Goal: Information Seeking & Learning: Find specific fact

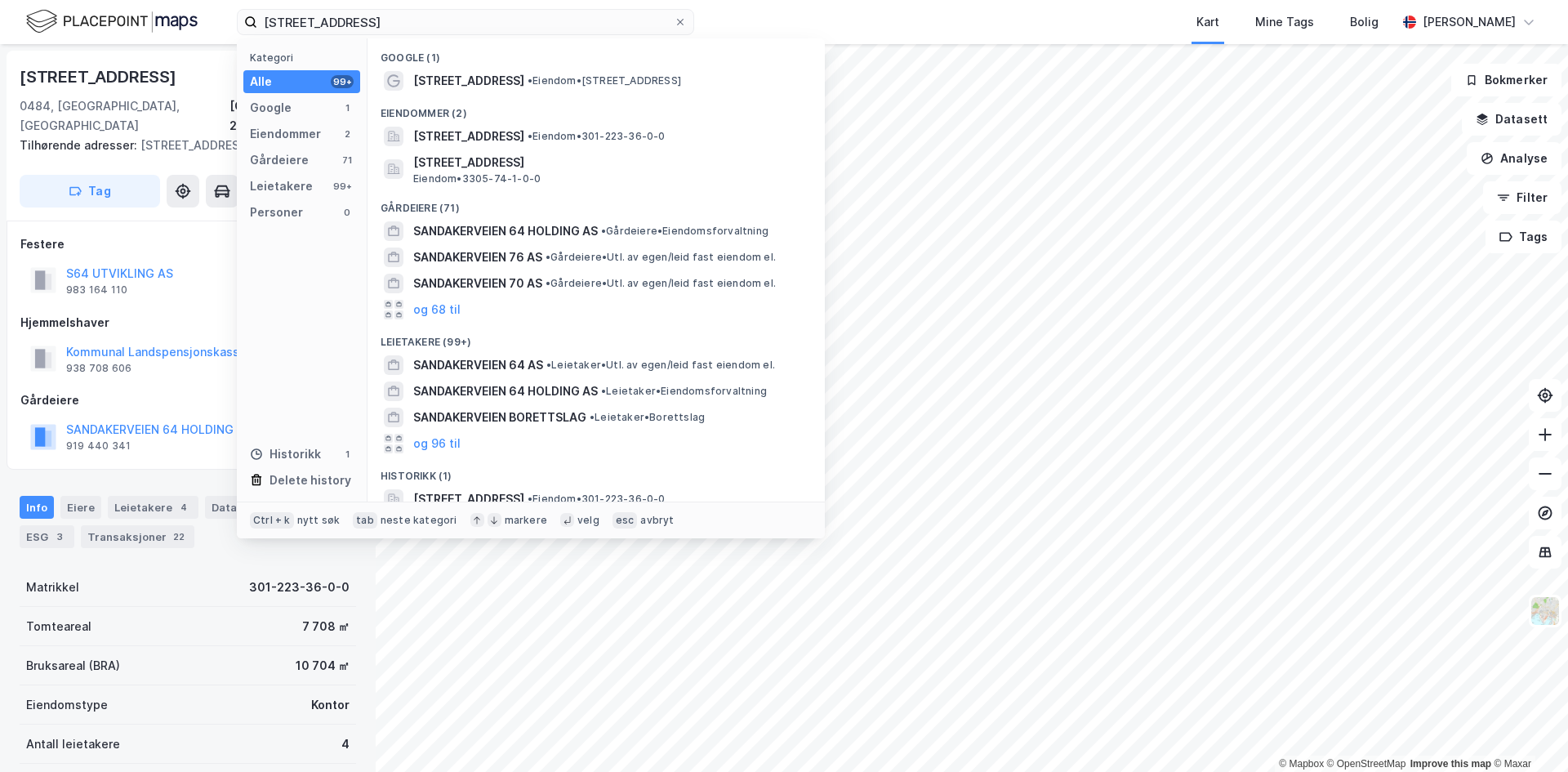
scroll to position [1, 0]
click at [495, 16] on input "[STREET_ADDRESS]" at bounding box center [466, 22] width 417 height 24
click at [494, 16] on input "[STREET_ADDRESS]" at bounding box center [466, 22] width 417 height 24
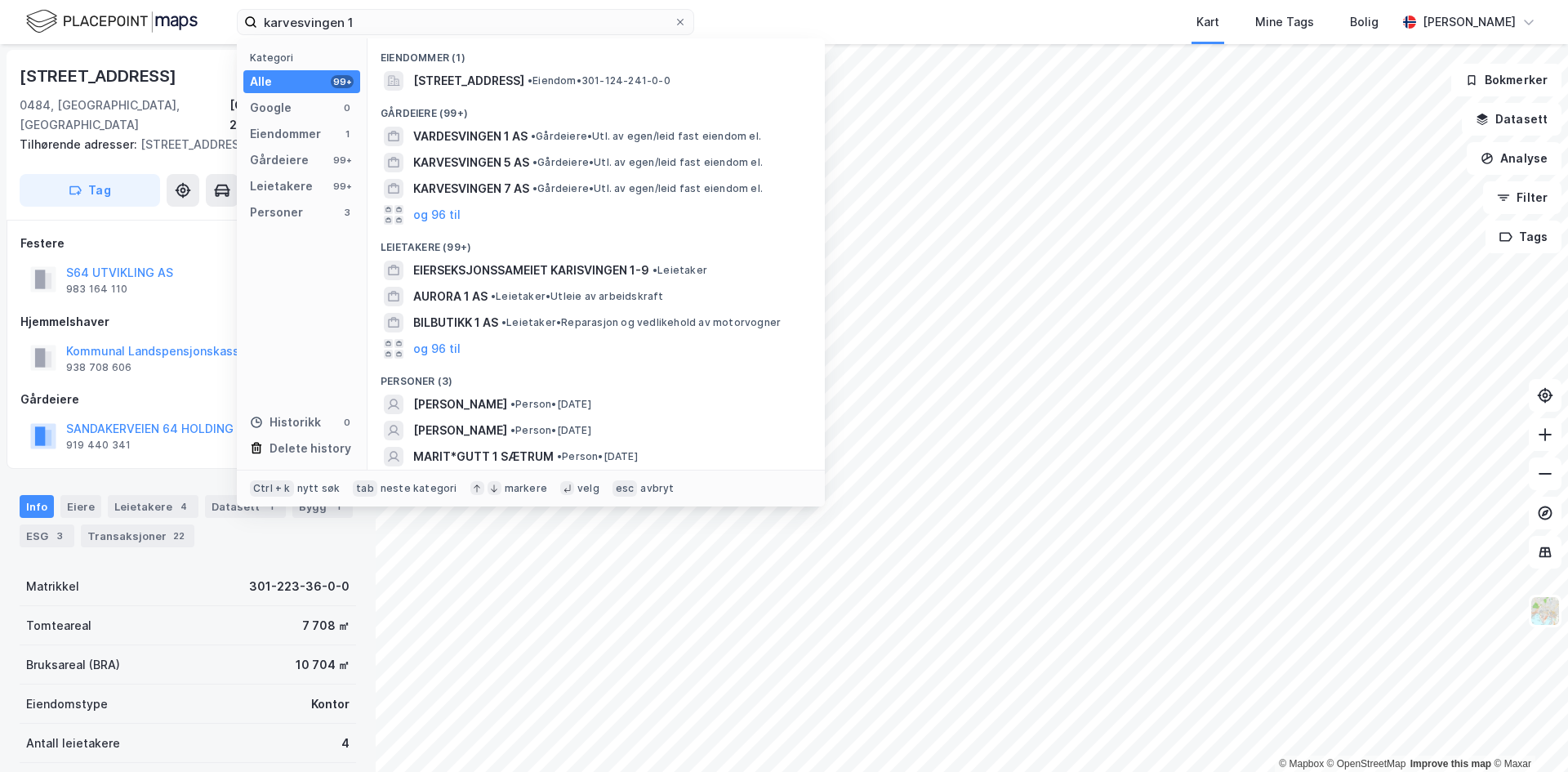
type input "karvesvingen 1"
click at [471, 83] on span "[STREET_ADDRESS]" at bounding box center [469, 81] width 111 height 19
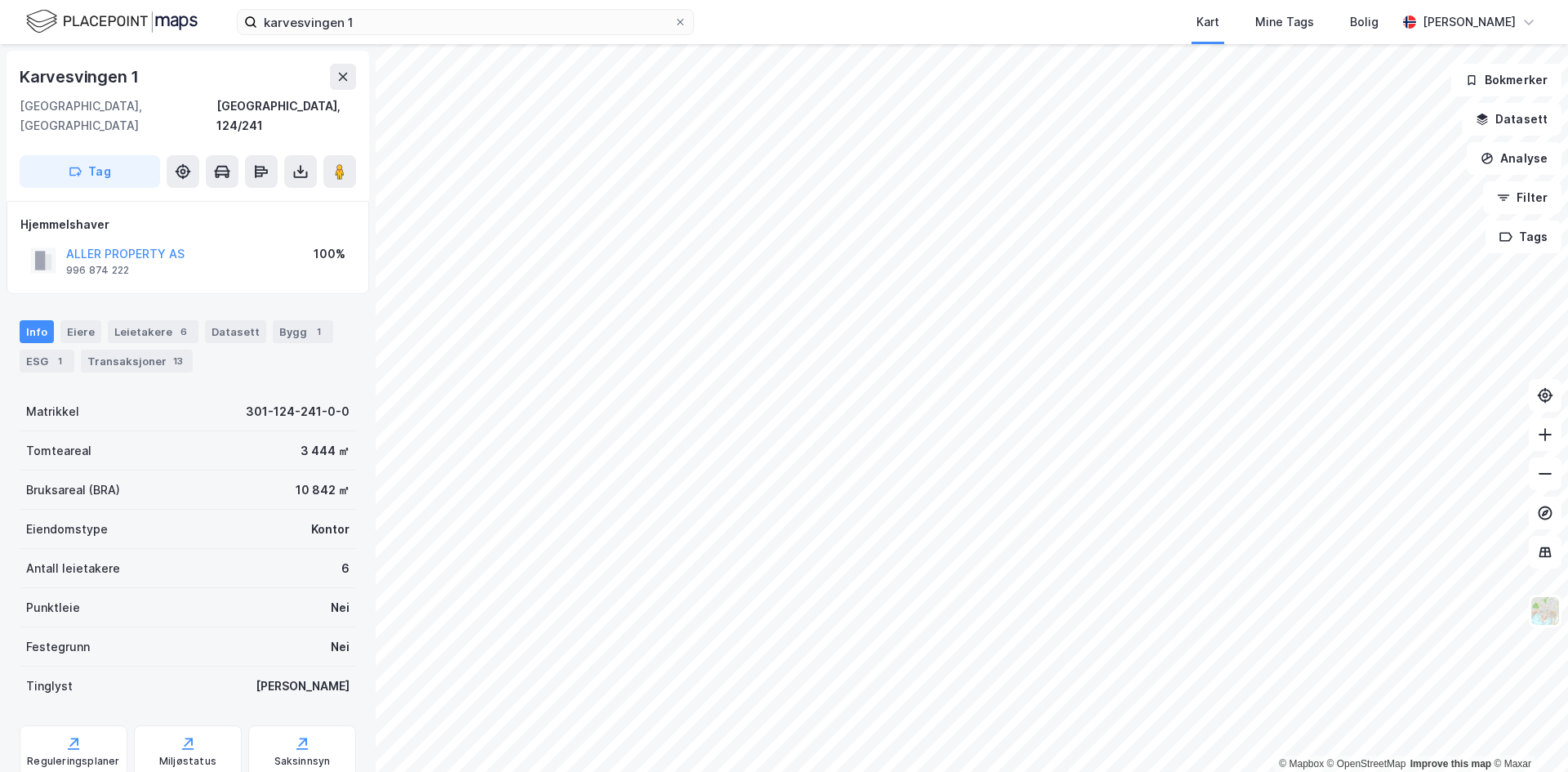
scroll to position [1, 0]
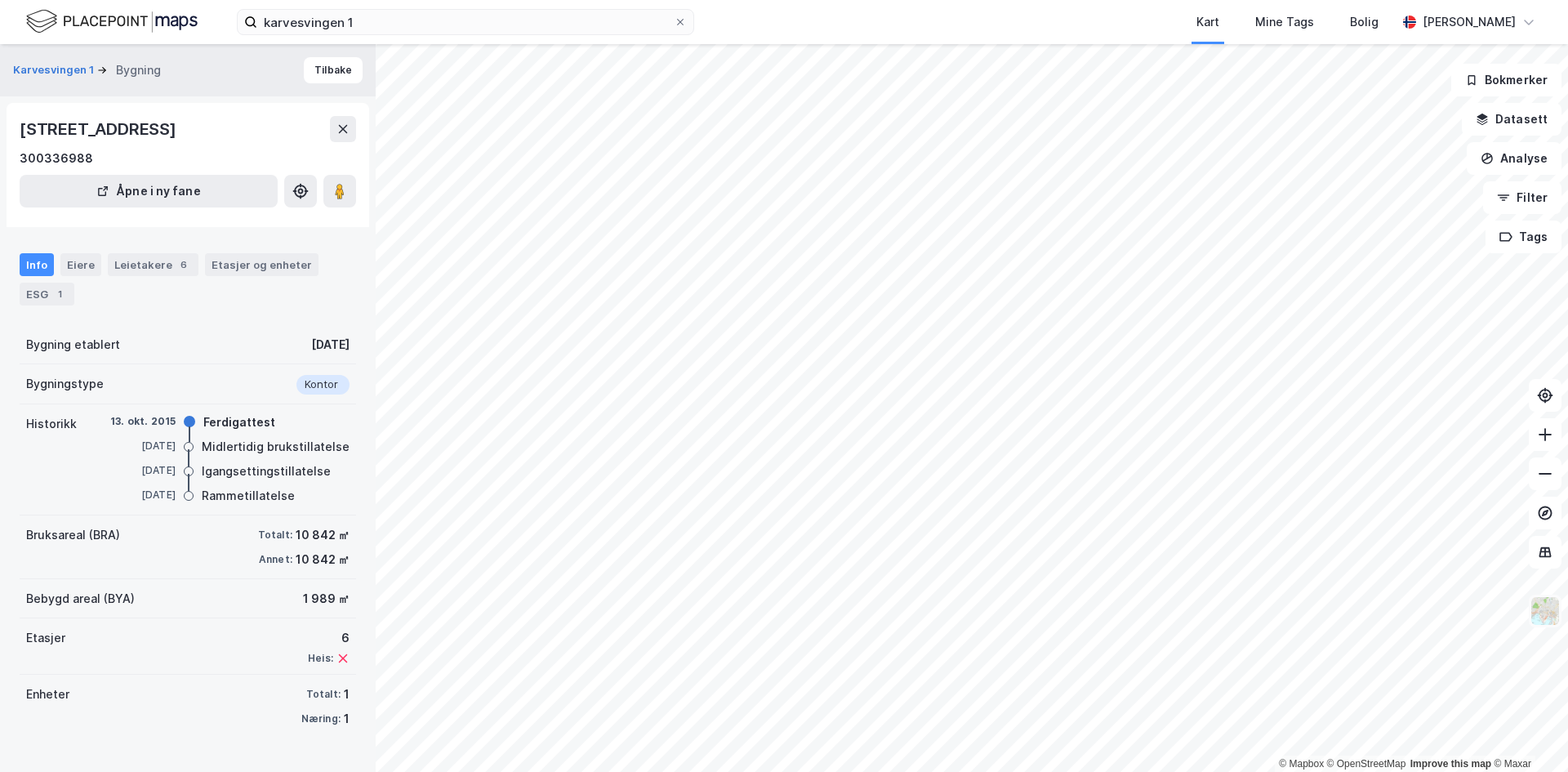
click at [1553, 616] on img at bounding box center [1545, 611] width 31 height 31
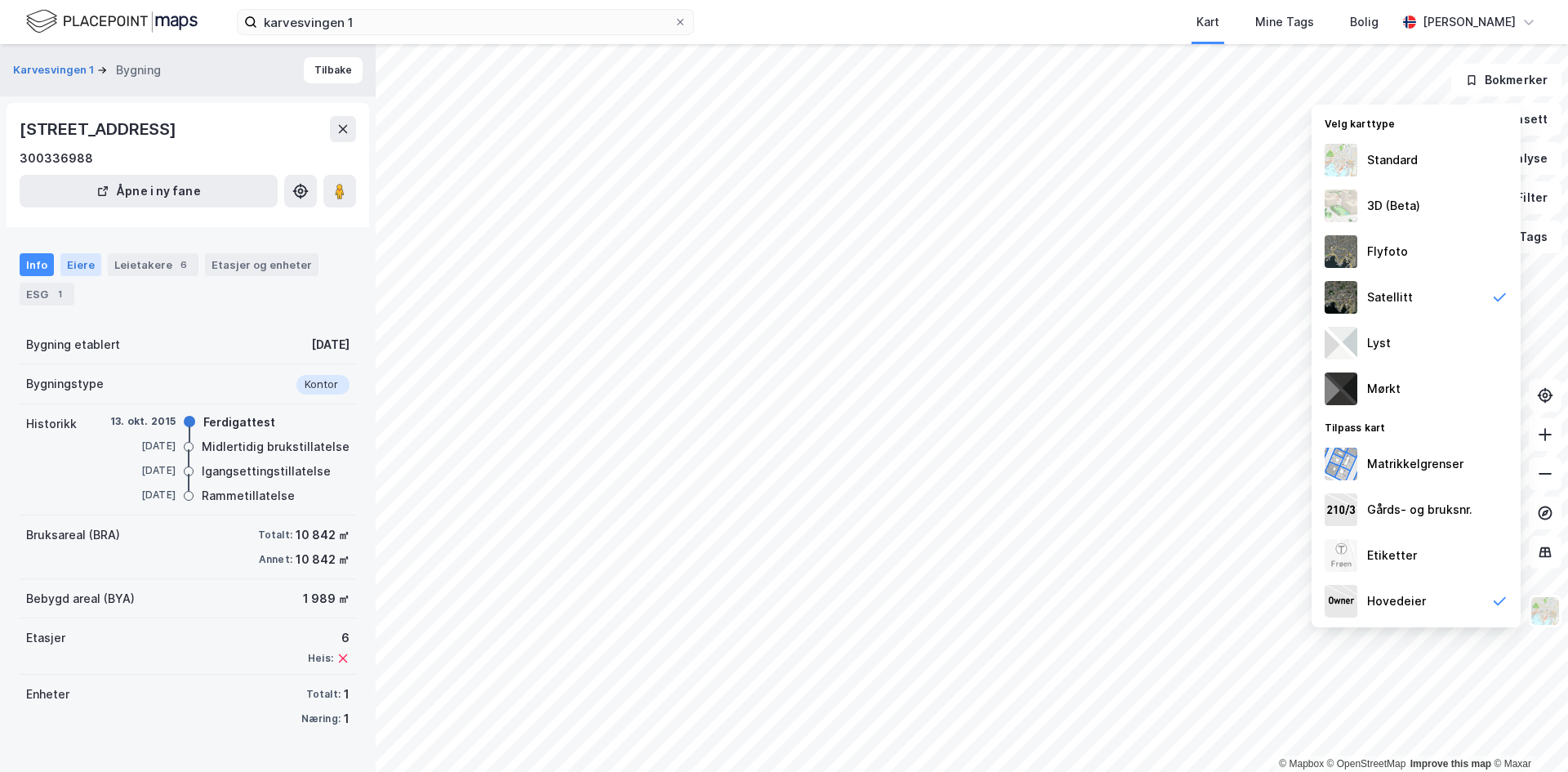
click at [81, 270] on div "Eiere" at bounding box center [81, 264] width 41 height 23
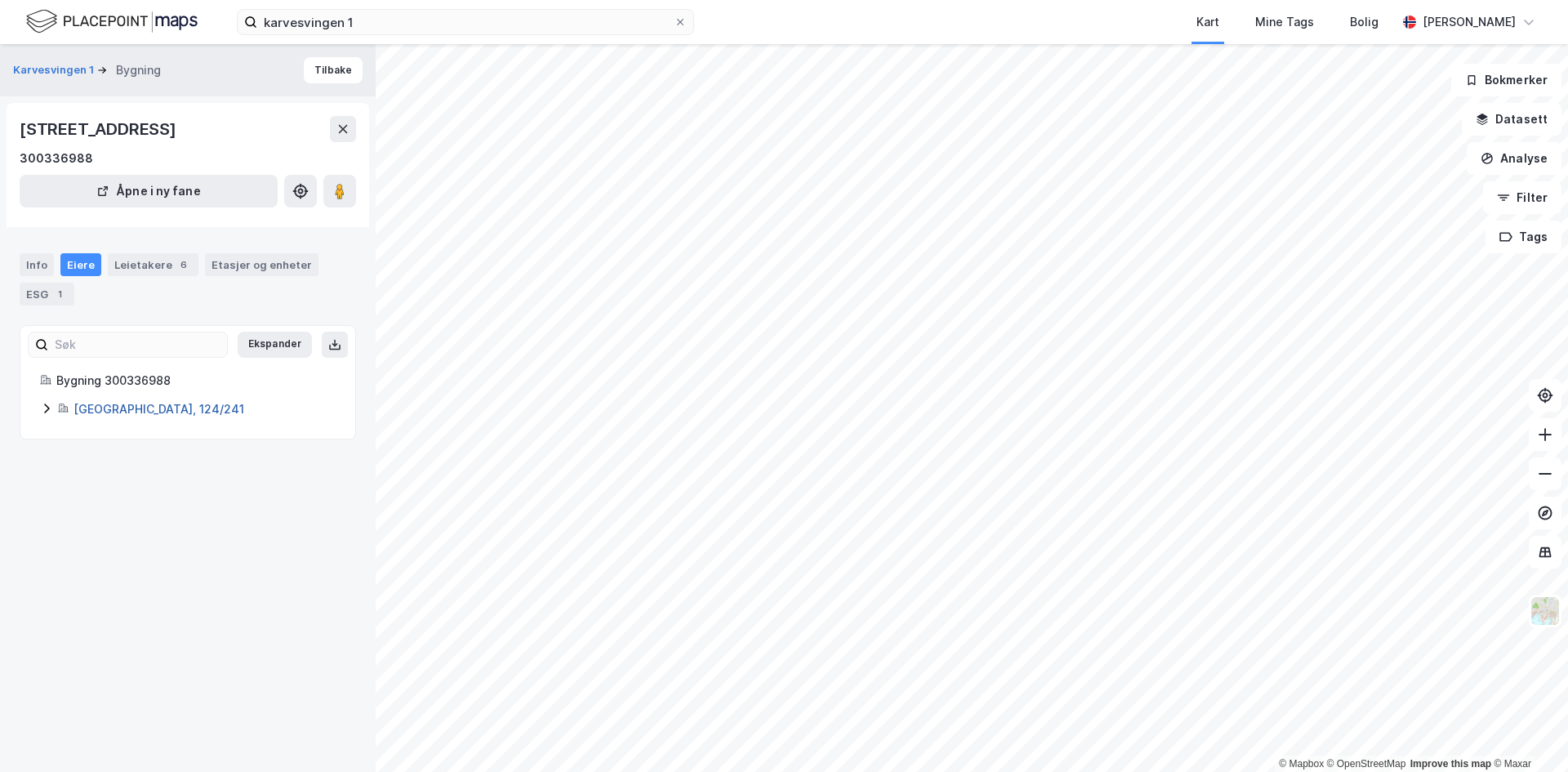
click at [107, 406] on link "[GEOGRAPHIC_DATA], 124/241" at bounding box center [158, 409] width 171 height 14
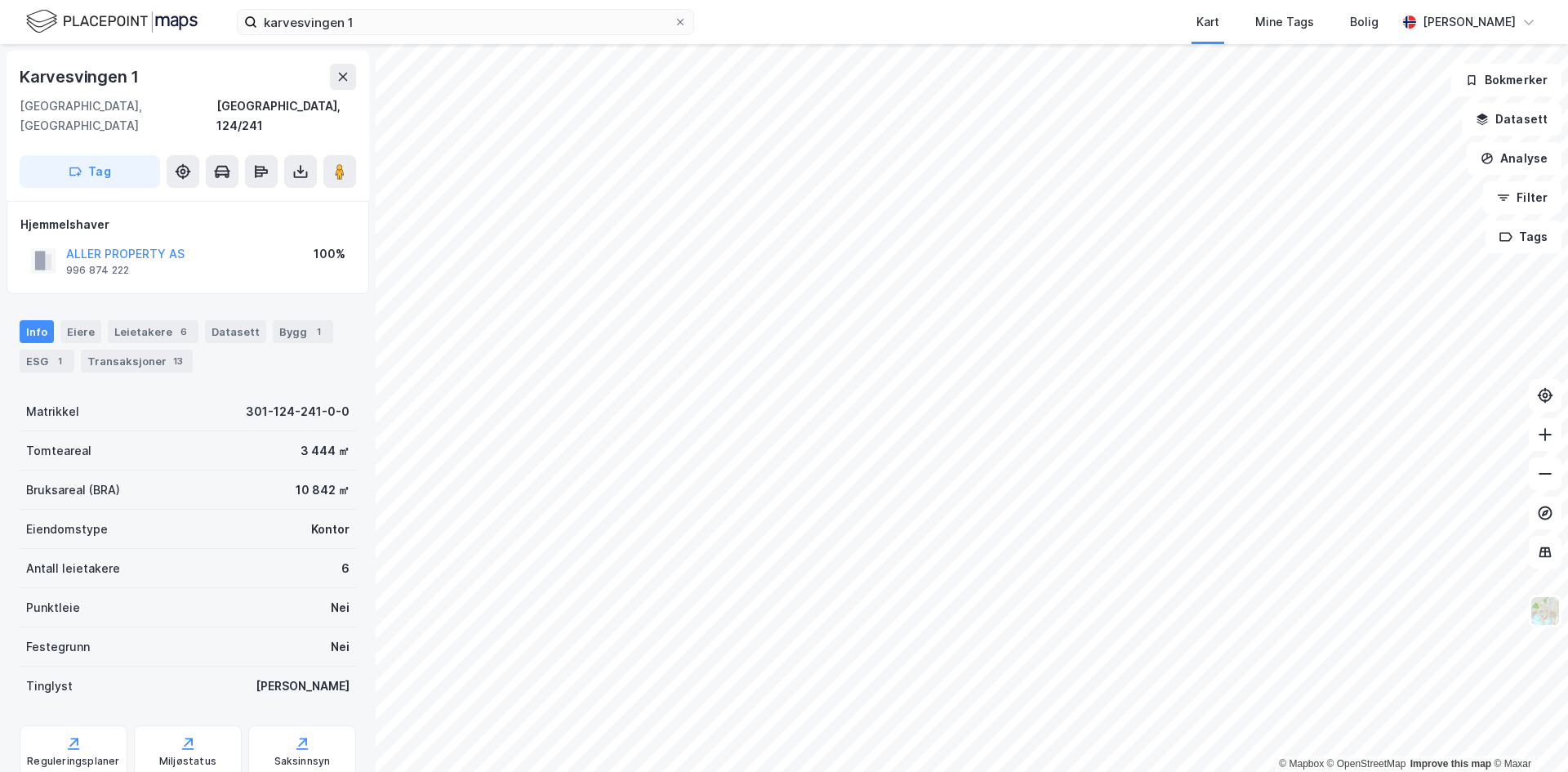
scroll to position [1, 0]
click at [0, 0] on button "ALLER PROPERTY AS" at bounding box center [0, 0] width 0 height 0
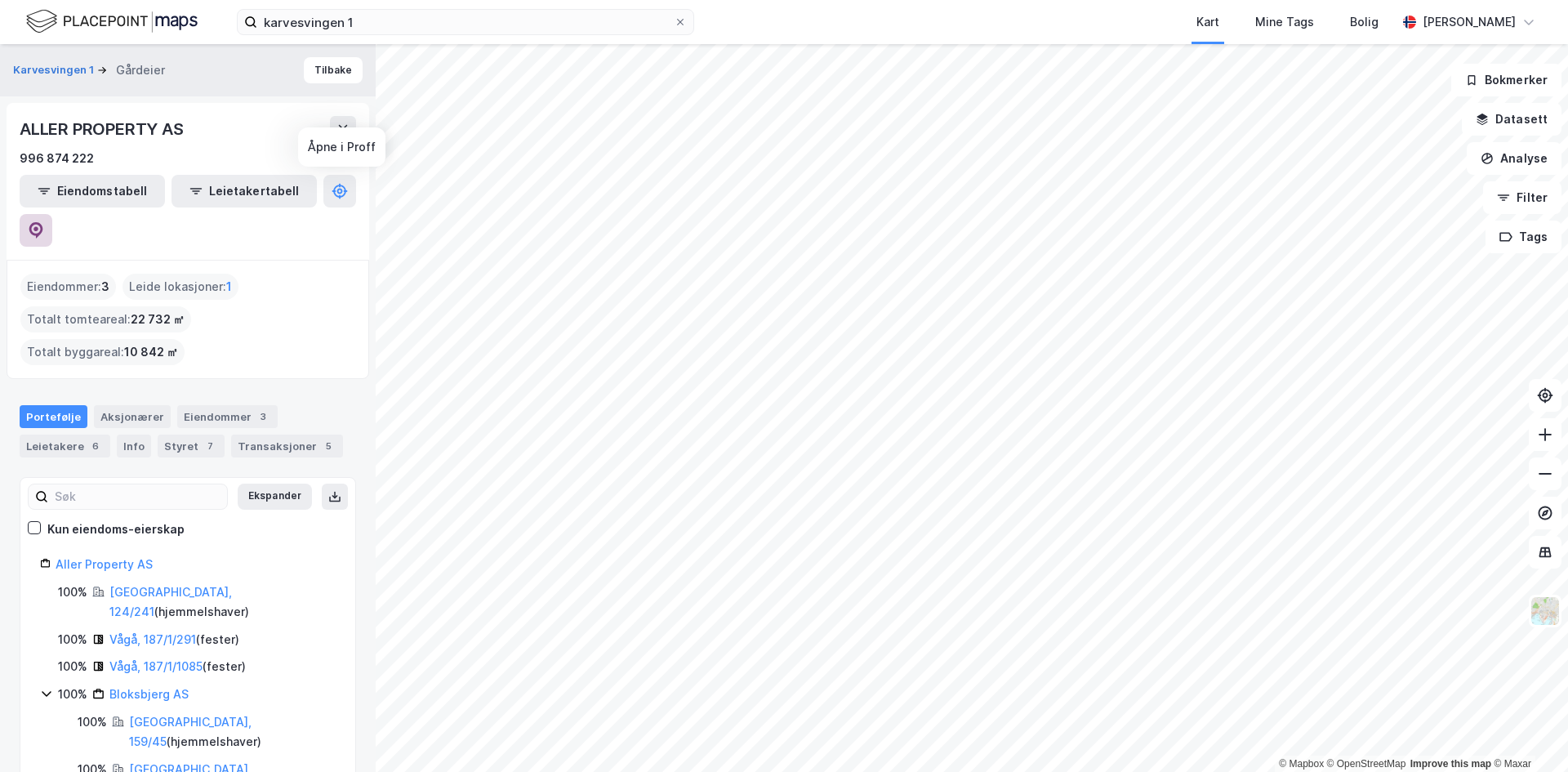
click at [44, 222] on icon at bounding box center [36, 231] width 14 height 17
click at [138, 585] on link "[GEOGRAPHIC_DATA], 124/241" at bounding box center [171, 601] width 122 height 33
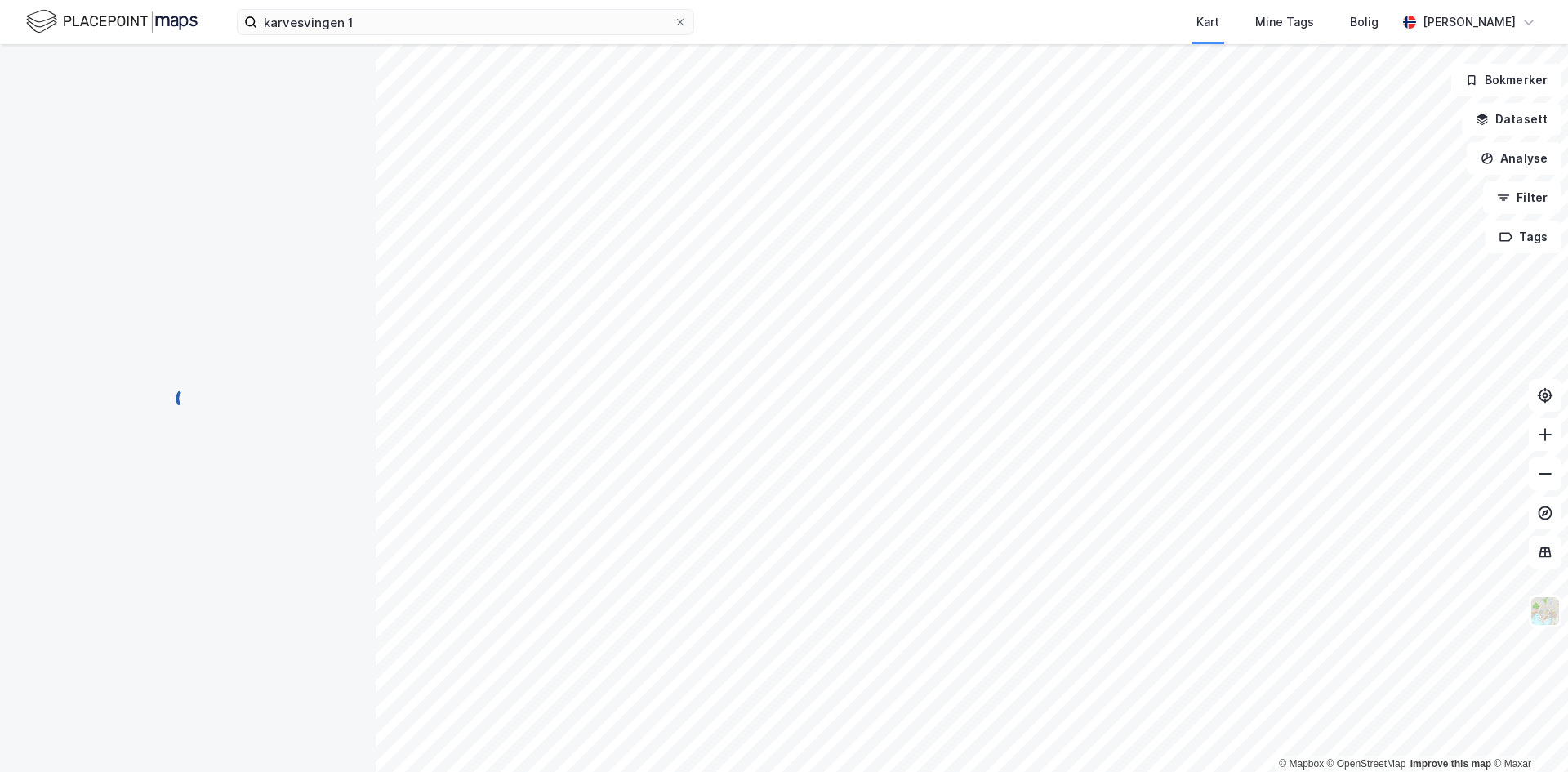
scroll to position [1, 0]
